Goal: Information Seeking & Learning: Learn about a topic

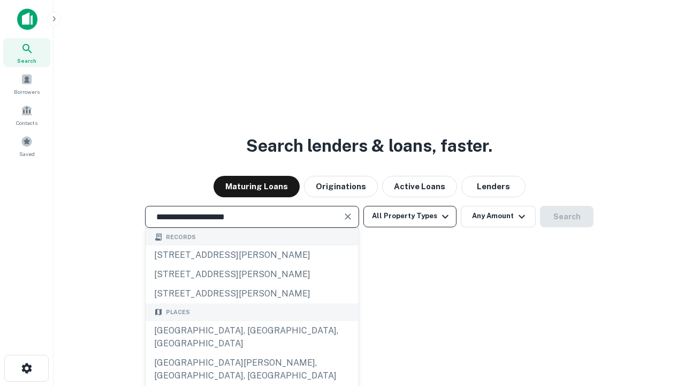
click at [252, 353] on div "[GEOGRAPHIC_DATA], [GEOGRAPHIC_DATA], [GEOGRAPHIC_DATA]" at bounding box center [252, 337] width 213 height 32
click at [410, 216] on button "All Property Types" at bounding box center [410, 216] width 93 height 21
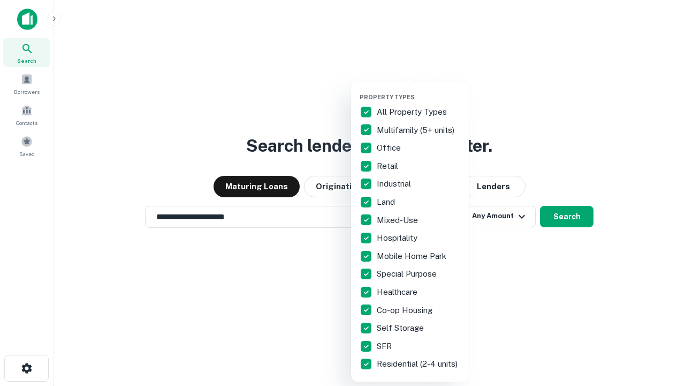
type input "**********"
click at [419, 90] on button "button" at bounding box center [419, 90] width 118 height 1
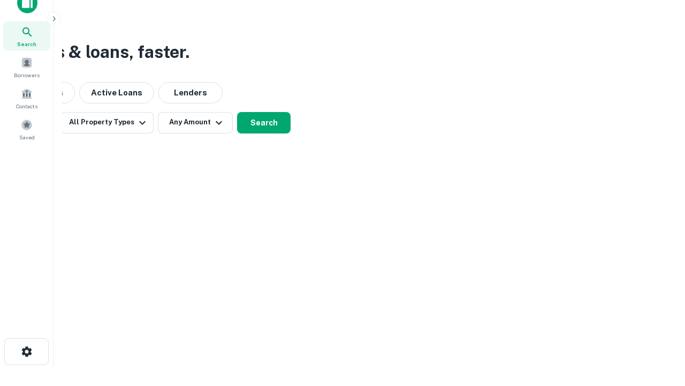
scroll to position [17, 0]
click at [195, 122] on button "Any Amount" at bounding box center [195, 121] width 75 height 21
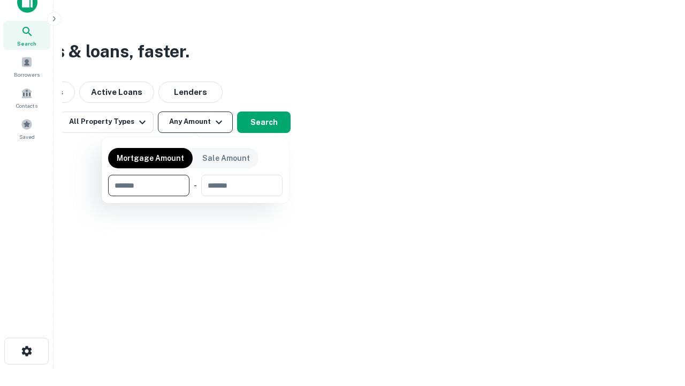
type input "*******"
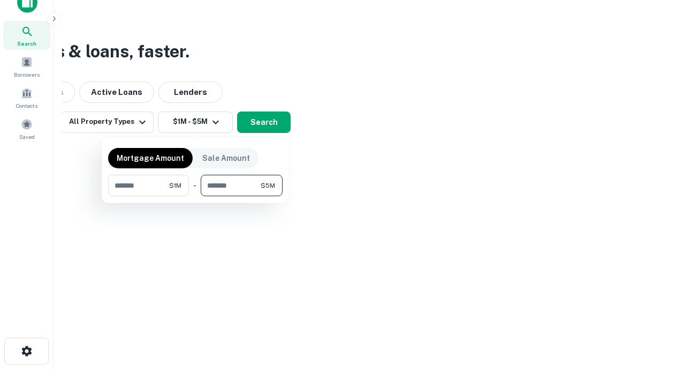
type input "*******"
click at [195, 196] on button "button" at bounding box center [195, 196] width 175 height 1
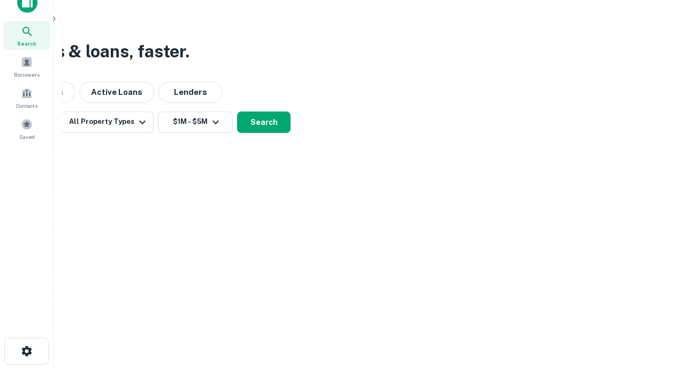
scroll to position [6, 198]
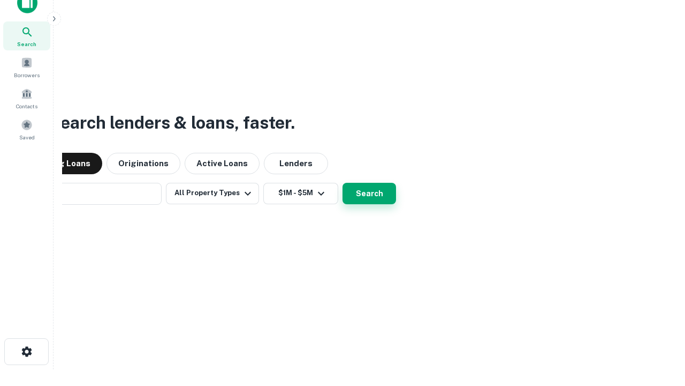
click at [343, 183] on button "Search" at bounding box center [370, 193] width 54 height 21
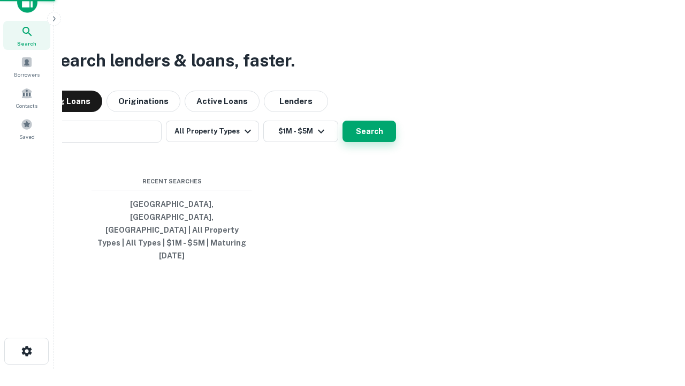
scroll to position [28, 303]
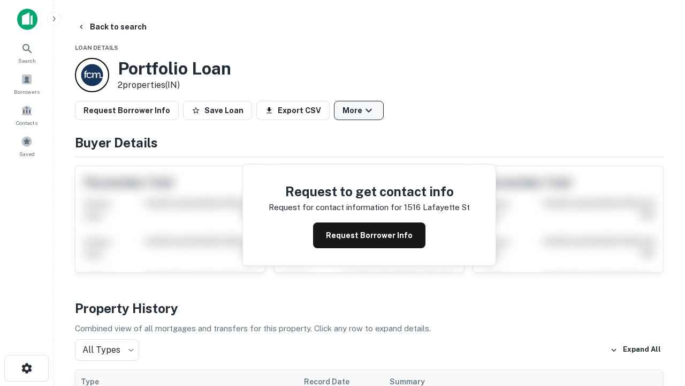
click at [359, 110] on button "More" at bounding box center [359, 110] width 50 height 19
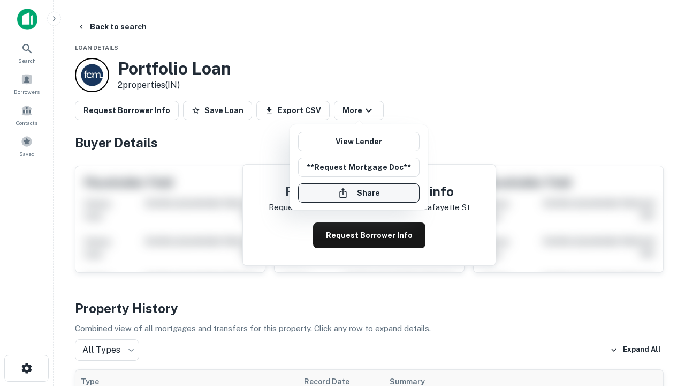
click at [359, 193] on button "Share" at bounding box center [359, 192] width 122 height 19
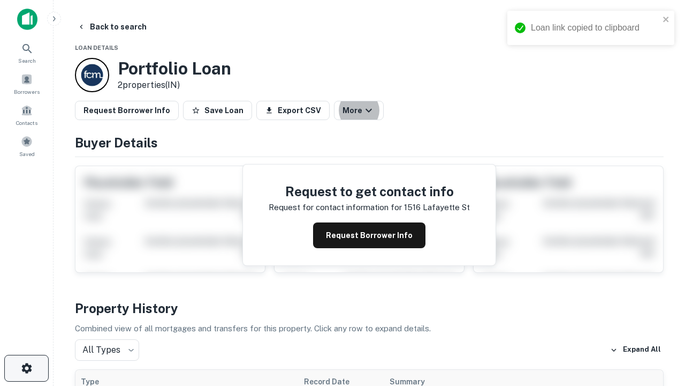
click at [26, 368] on icon "button" at bounding box center [26, 367] width 13 height 13
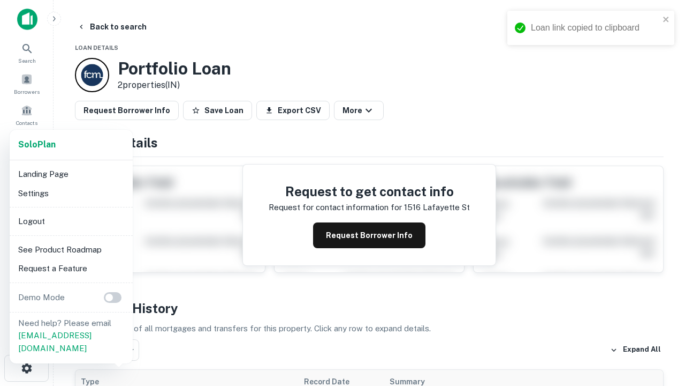
click at [71, 221] on li "Logout" at bounding box center [71, 221] width 115 height 19
